Goal: Task Accomplishment & Management: Manage account settings

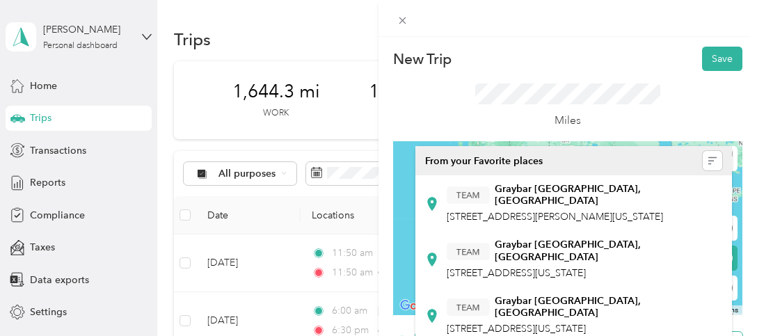
scroll to position [209, 0]
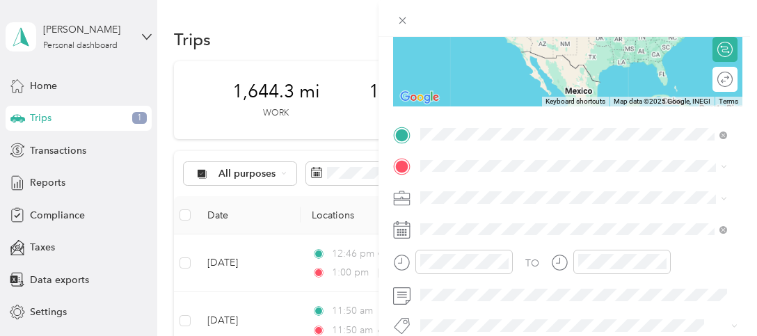
click at [516, 191] on strong "Graybar Belleville, [GEOGRAPHIC_DATA]" at bounding box center [590, 191] width 191 height 13
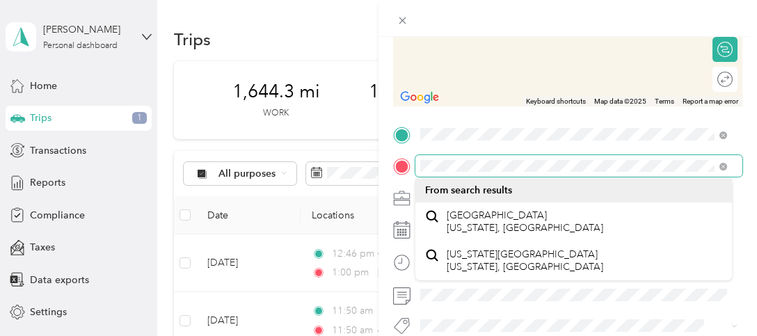
click at [406, 168] on div at bounding box center [567, 166] width 349 height 22
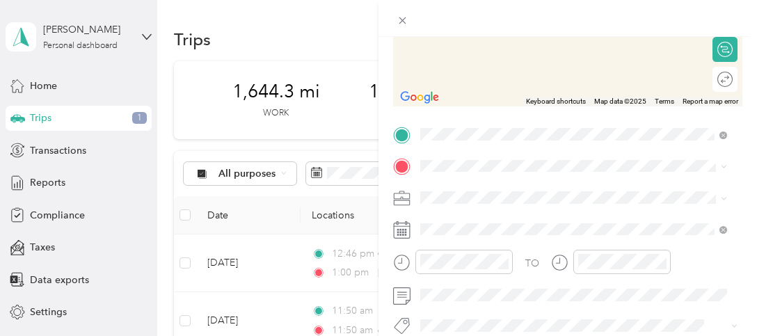
click at [406, 168] on icon at bounding box center [402, 167] width 13 height 13
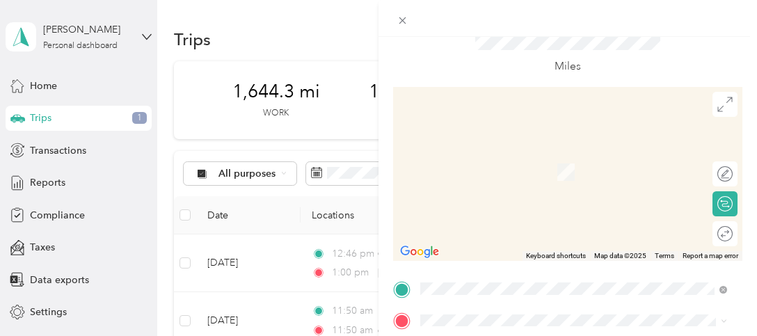
scroll to position [45, 0]
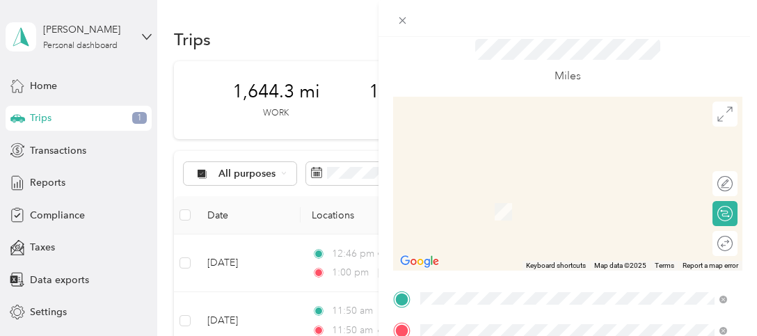
click at [456, 49] on div "Miles" at bounding box center [567, 61] width 349 height 70
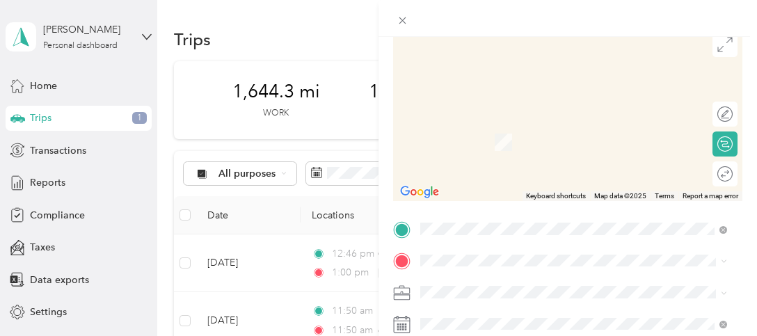
scroll to position [184, 0]
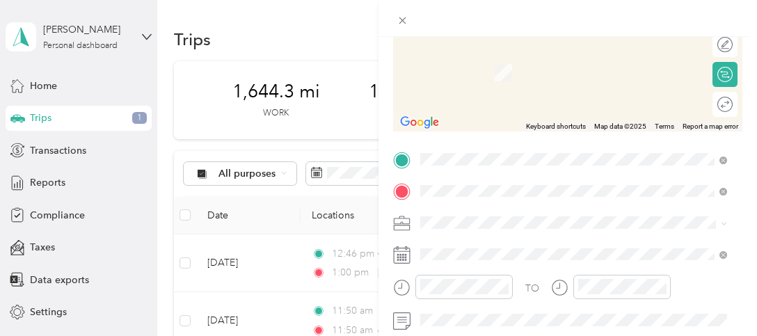
click at [539, 79] on span "[STREET_ADDRESS][PERSON_NAME][US_STATE]" at bounding box center [555, 75] width 216 height 13
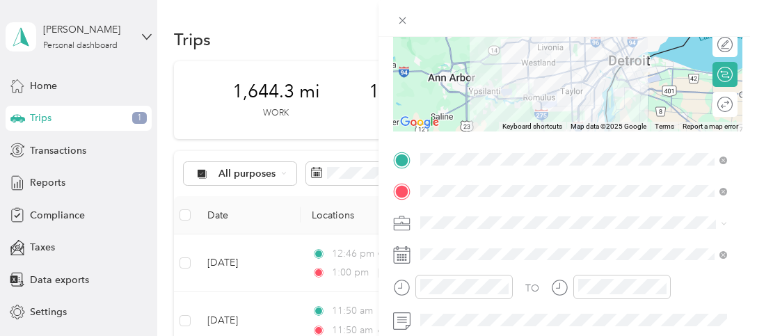
click at [406, 251] on icon at bounding box center [402, 251] width 17 height 0
click at [404, 257] on rect at bounding box center [403, 258] width 2 height 2
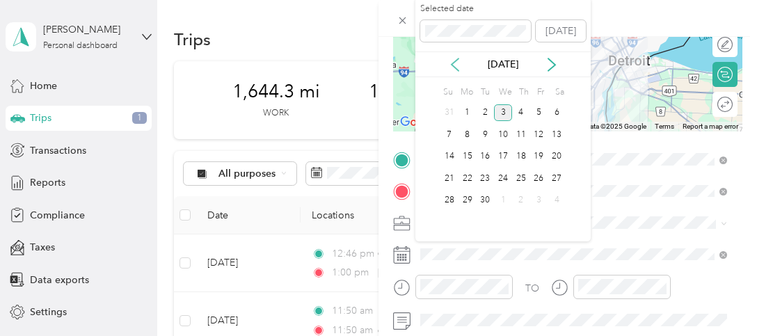
click at [457, 61] on icon at bounding box center [455, 65] width 14 height 14
click at [523, 179] on div "21" at bounding box center [521, 178] width 18 height 17
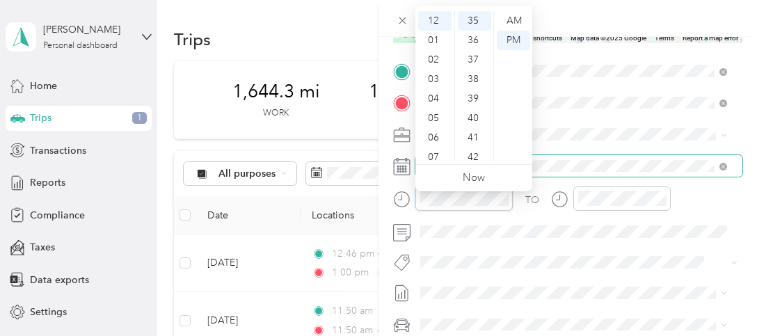
scroll to position [253, 0]
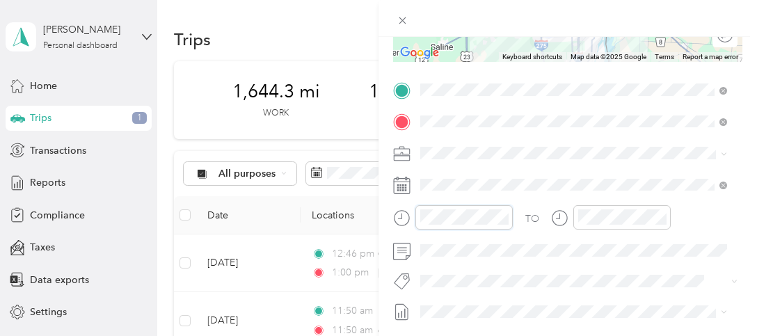
click at [388, 212] on form "New Trip Save This trip cannot be edited because it is either under review, app…" at bounding box center [567, 104] width 378 height 622
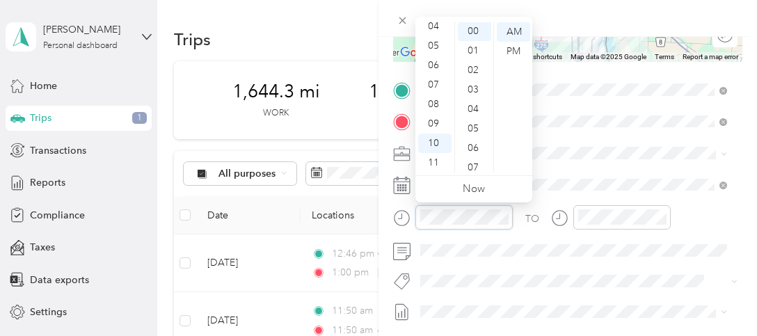
scroll to position [0, 0]
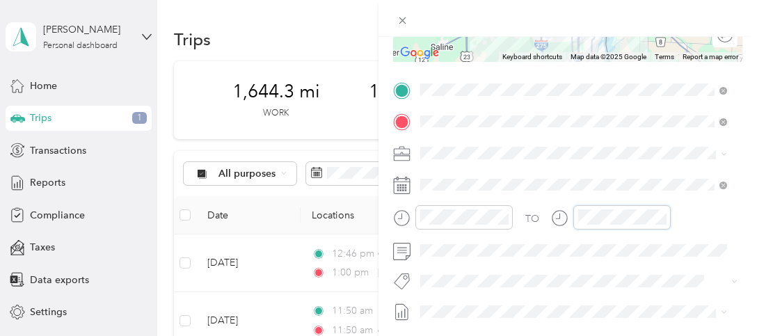
click at [543, 216] on div "TO" at bounding box center [567, 222] width 349 height 34
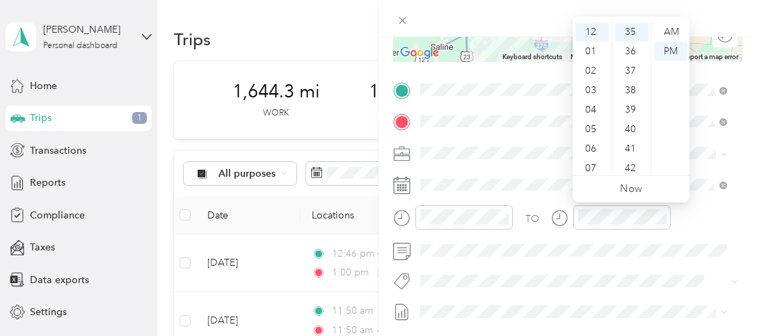
click at [557, 266] on div "TO Add photo" at bounding box center [567, 247] width 349 height 336
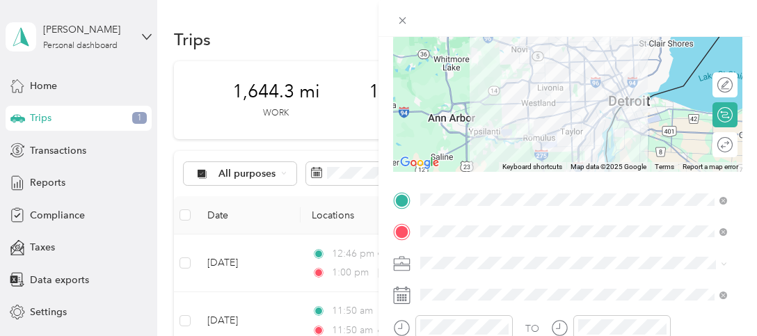
scroll to position [45, 0]
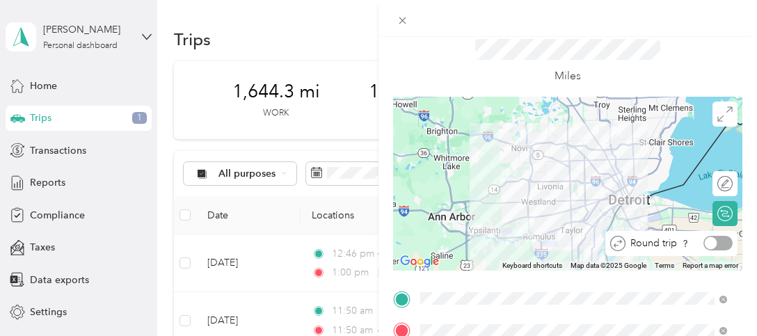
click at [710, 241] on div at bounding box center [717, 243] width 29 height 15
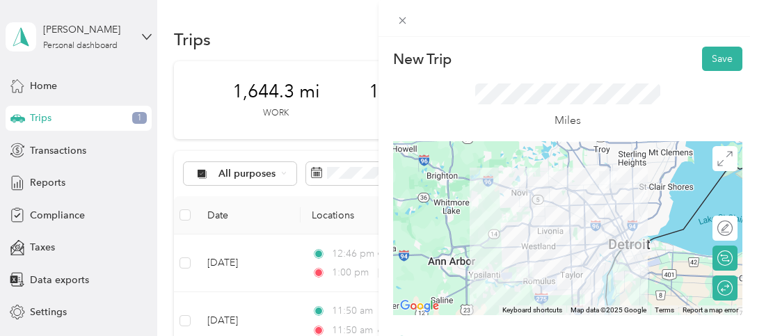
scroll to position [0, 0]
click at [702, 61] on button "Save" at bounding box center [722, 59] width 40 height 24
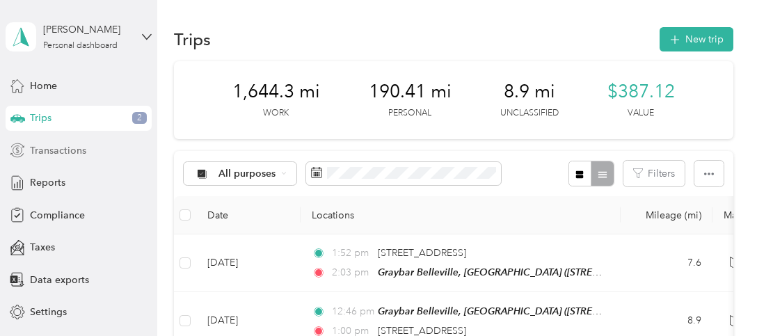
click at [61, 152] on span "Transactions" at bounding box center [58, 150] width 56 height 15
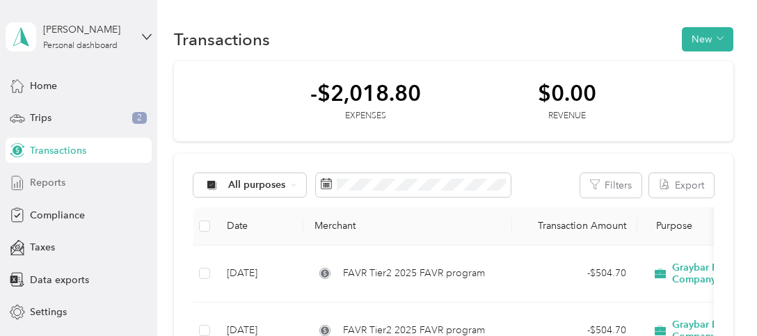
click at [61, 187] on div "Reports" at bounding box center [79, 182] width 146 height 25
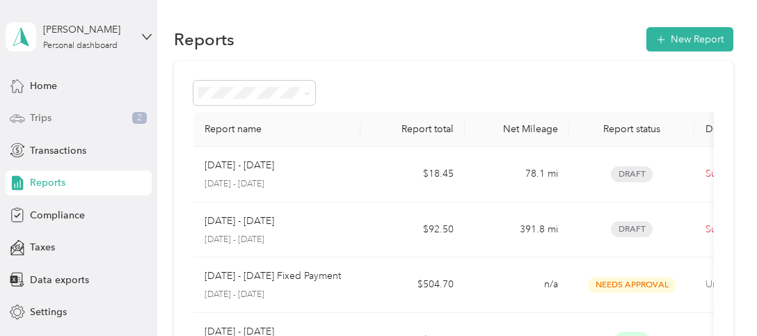
click at [30, 112] on span "Trips" at bounding box center [41, 118] width 22 height 15
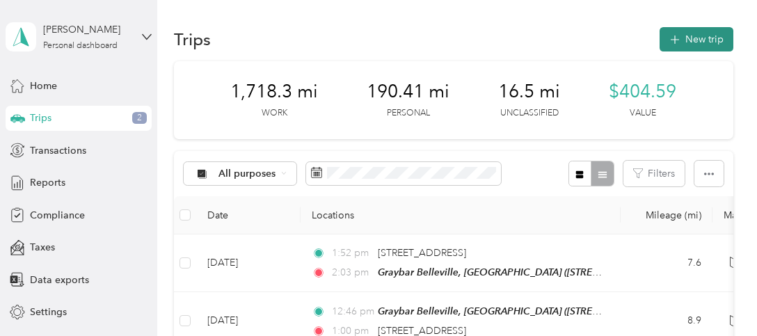
click at [707, 40] on button "New trip" at bounding box center [697, 39] width 74 height 24
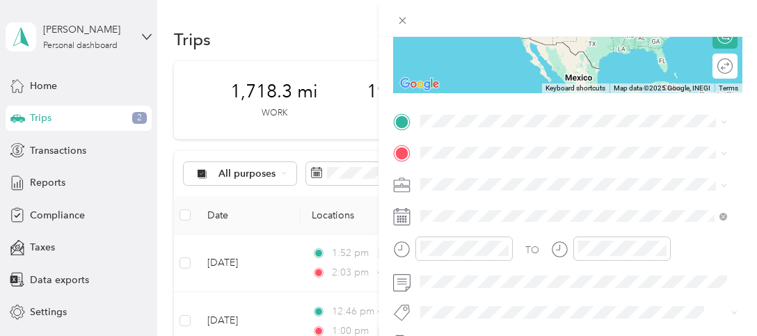
scroll to position [278, 0]
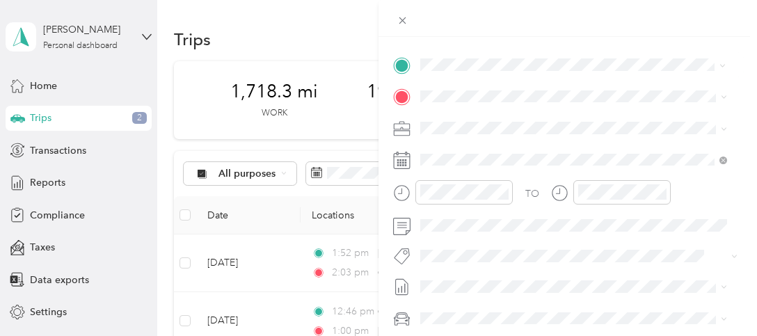
click at [516, 118] on strong "Graybar Belleville, [GEOGRAPHIC_DATA]" at bounding box center [590, 121] width 191 height 13
click at [500, 144] on span "[STREET_ADDRESS][US_STATE]" at bounding box center [516, 146] width 139 height 13
click at [566, 193] on div at bounding box center [611, 192] width 120 height 24
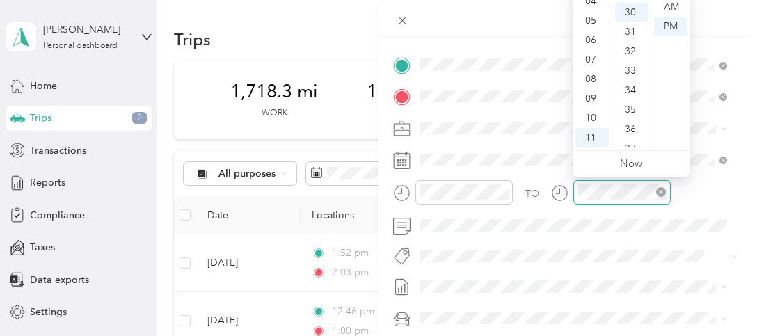
scroll to position [584, 0]
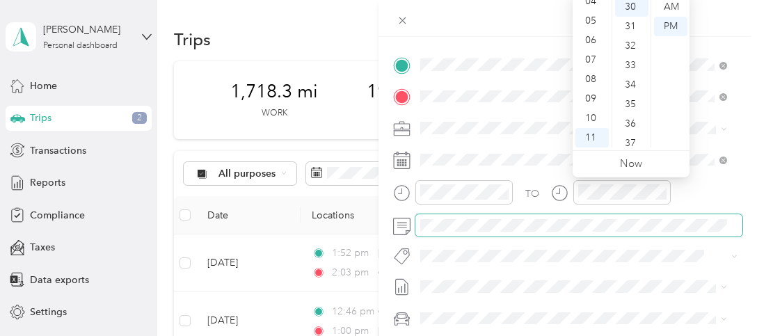
click at [630, 233] on span at bounding box center [578, 225] width 327 height 22
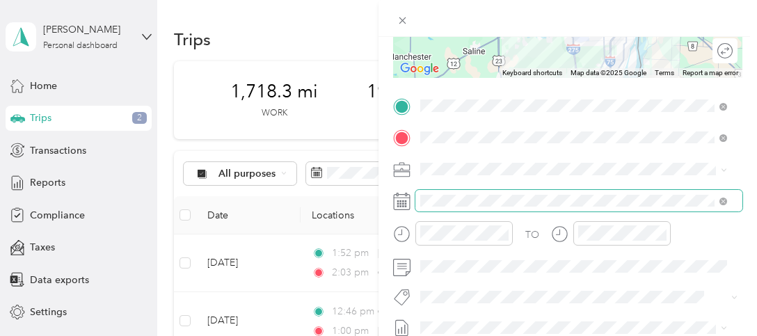
scroll to position [250, 0]
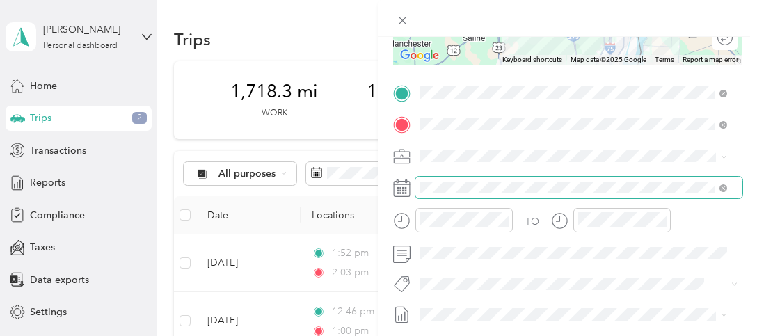
click at [429, 180] on span at bounding box center [578, 188] width 327 height 22
click at [368, 180] on div "New Trip Save This trip cannot be edited because it is either under review, app…" at bounding box center [378, 168] width 757 height 336
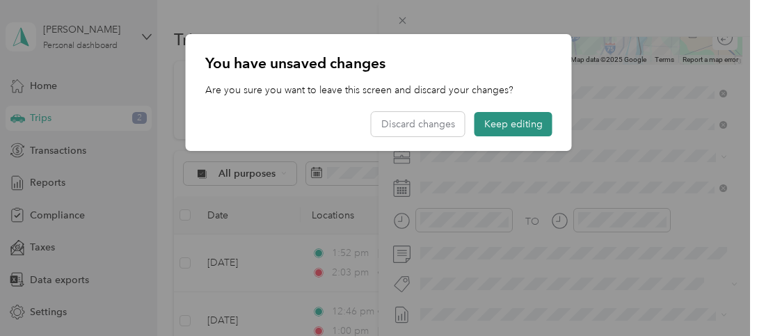
click at [510, 124] on button "Keep editing" at bounding box center [514, 124] width 78 height 24
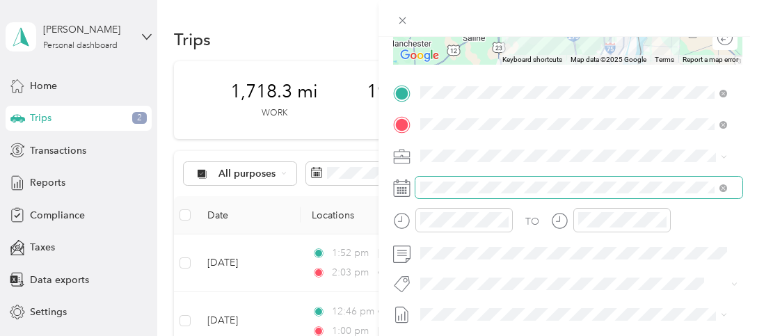
click at [420, 187] on span at bounding box center [578, 188] width 327 height 22
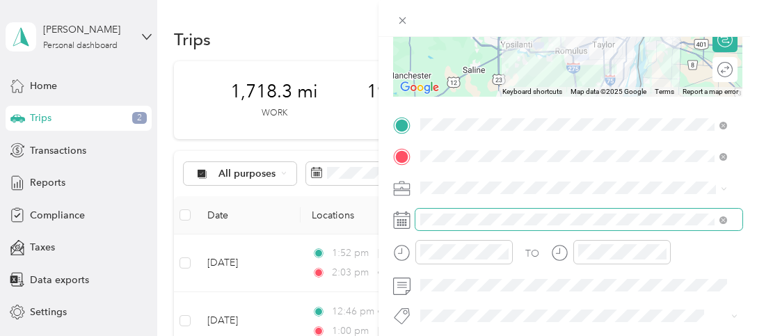
scroll to position [205, 0]
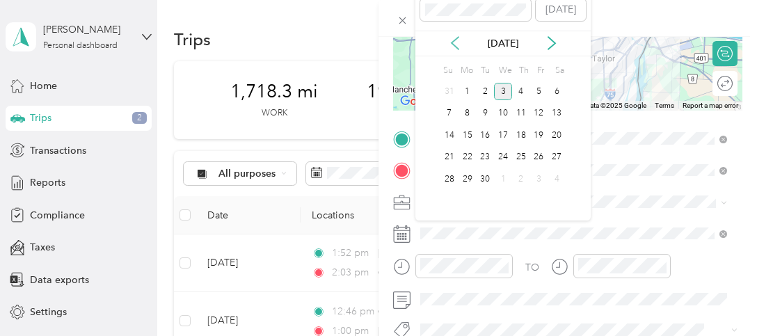
click at [453, 40] on icon at bounding box center [455, 43] width 14 height 14
click at [470, 113] on div "4" at bounding box center [468, 113] width 18 height 17
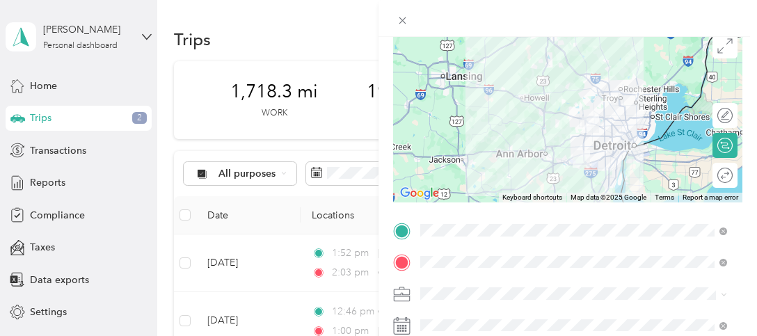
scroll to position [139, 0]
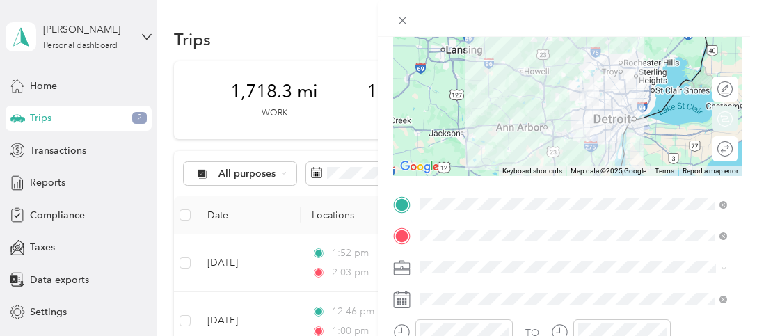
click at [733, 154] on div "Round trip" at bounding box center [733, 148] width 0 height 15
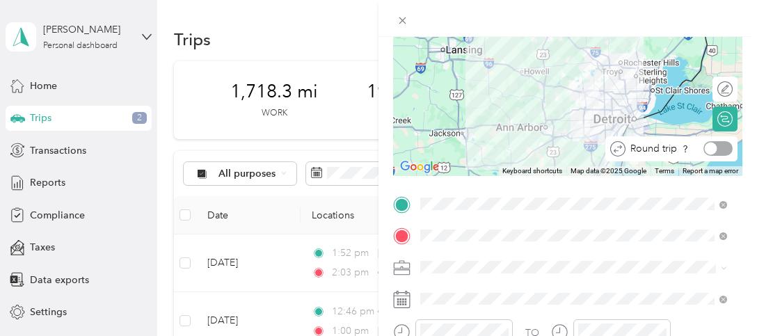
click at [713, 145] on div at bounding box center [717, 148] width 29 height 15
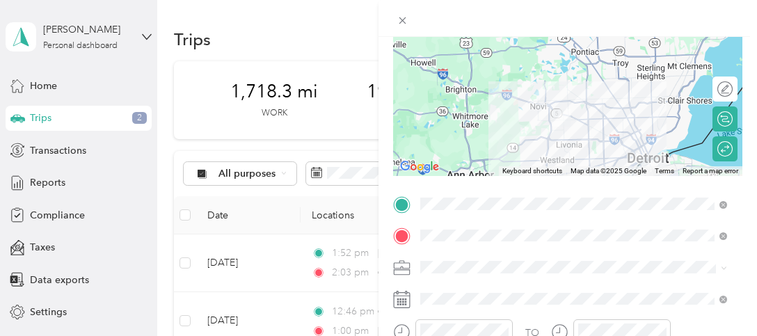
click at [654, 18] on div at bounding box center [567, 18] width 378 height 37
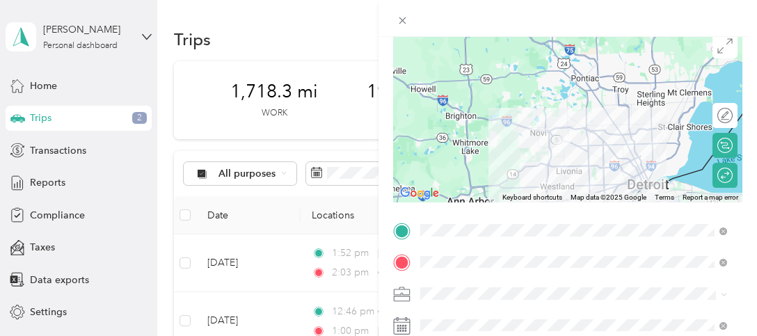
scroll to position [0, 0]
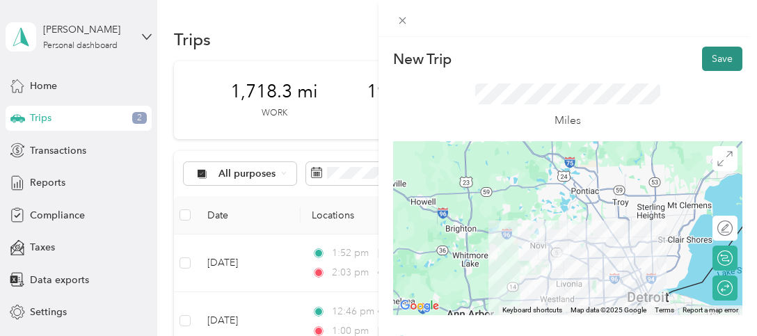
click at [711, 60] on button "Save" at bounding box center [722, 59] width 40 height 24
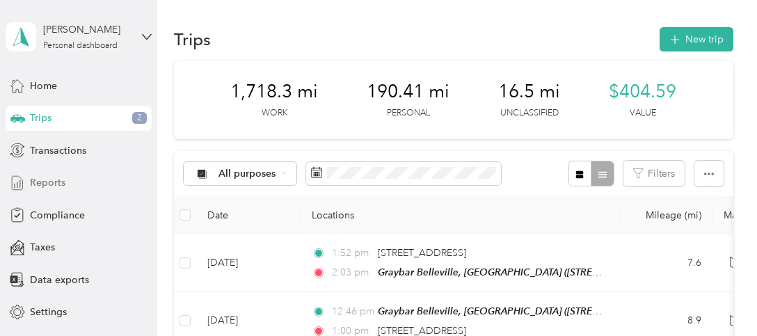
click at [31, 184] on span "Reports" at bounding box center [47, 182] width 35 height 15
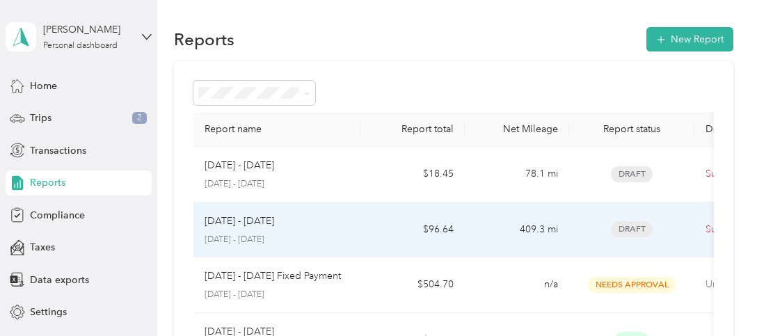
click at [333, 227] on div "[DATE] - [DATE]" at bounding box center [277, 221] width 145 height 15
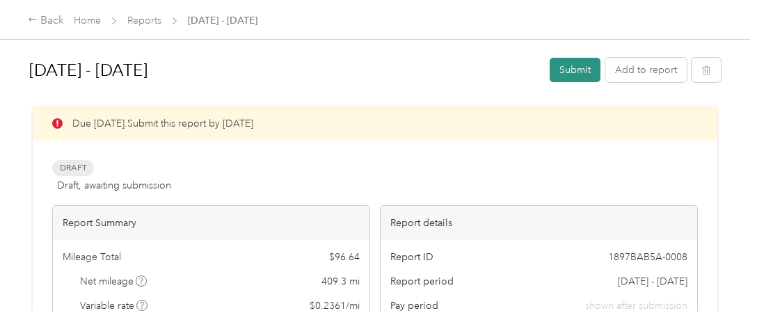
click at [566, 73] on button "Submit" at bounding box center [575, 70] width 51 height 24
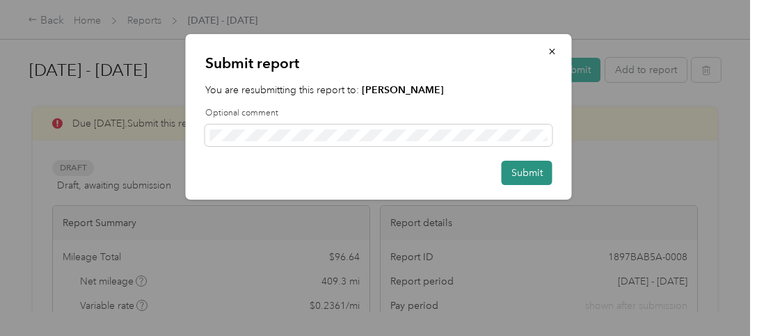
click at [523, 173] on button "Submit" at bounding box center [527, 173] width 51 height 24
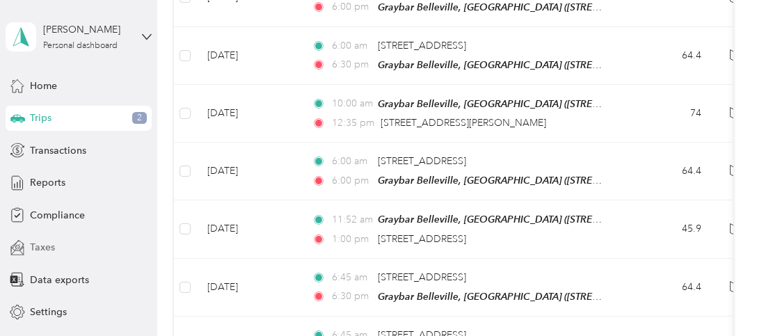
scroll to position [54, 0]
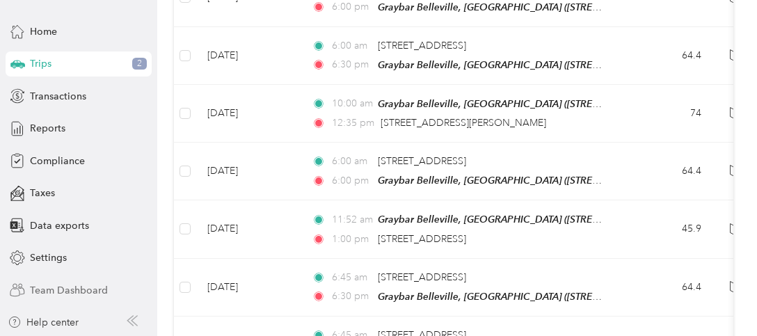
click at [99, 289] on span "Team Dashboard" at bounding box center [69, 290] width 78 height 15
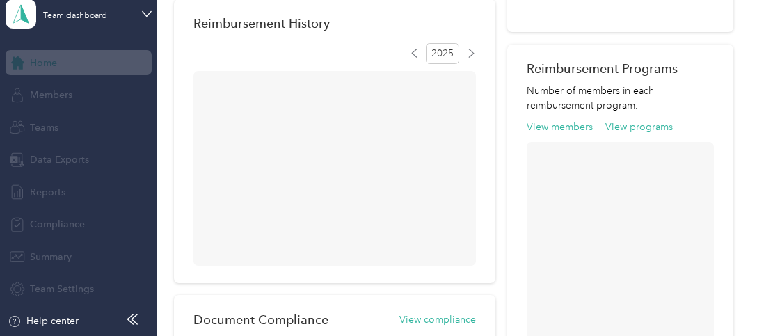
scroll to position [22, 0]
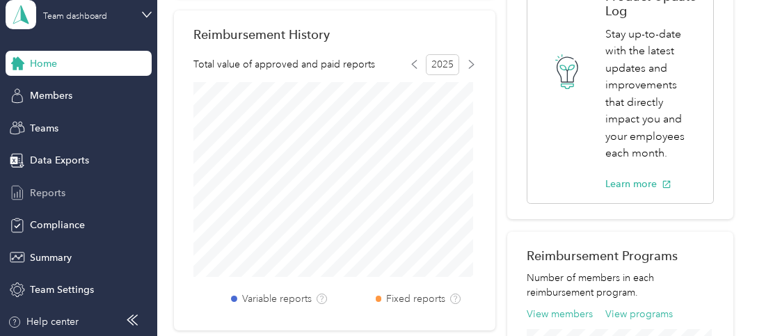
click at [52, 190] on span "Reports" at bounding box center [47, 193] width 35 height 15
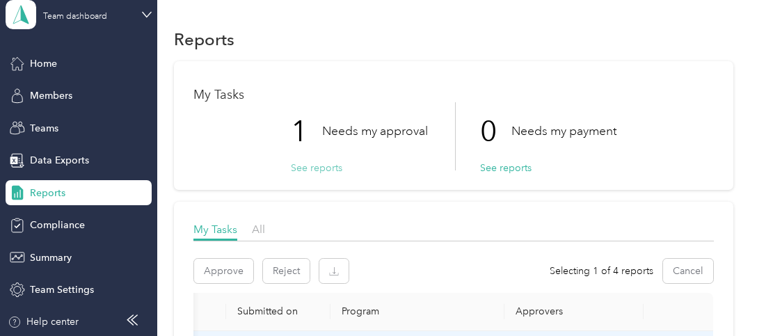
click at [296, 168] on button "See reports" at bounding box center [316, 168] width 51 height 15
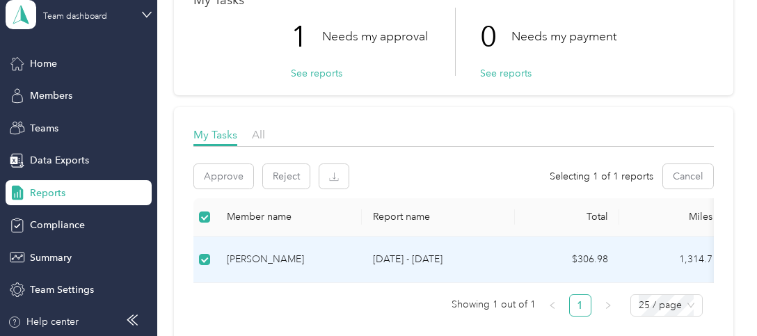
scroll to position [70, 0]
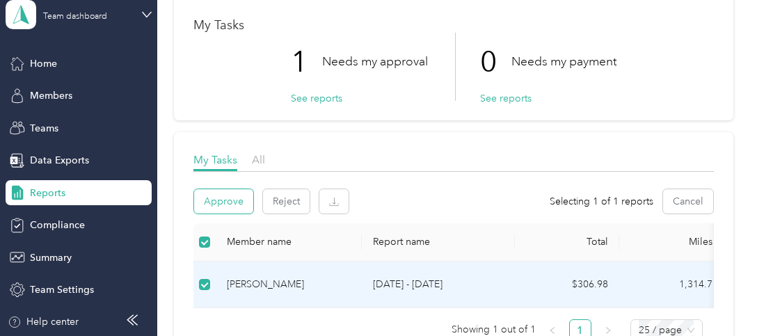
click at [227, 202] on button "Approve" at bounding box center [223, 201] width 59 height 24
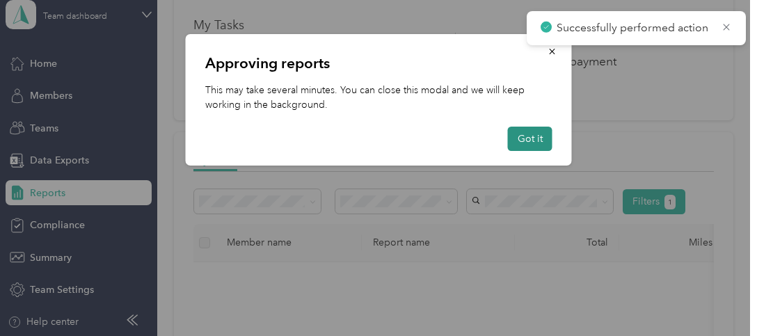
click at [539, 138] on button "Got it" at bounding box center [530, 139] width 45 height 24
